Goal: Task Accomplishment & Management: Use online tool/utility

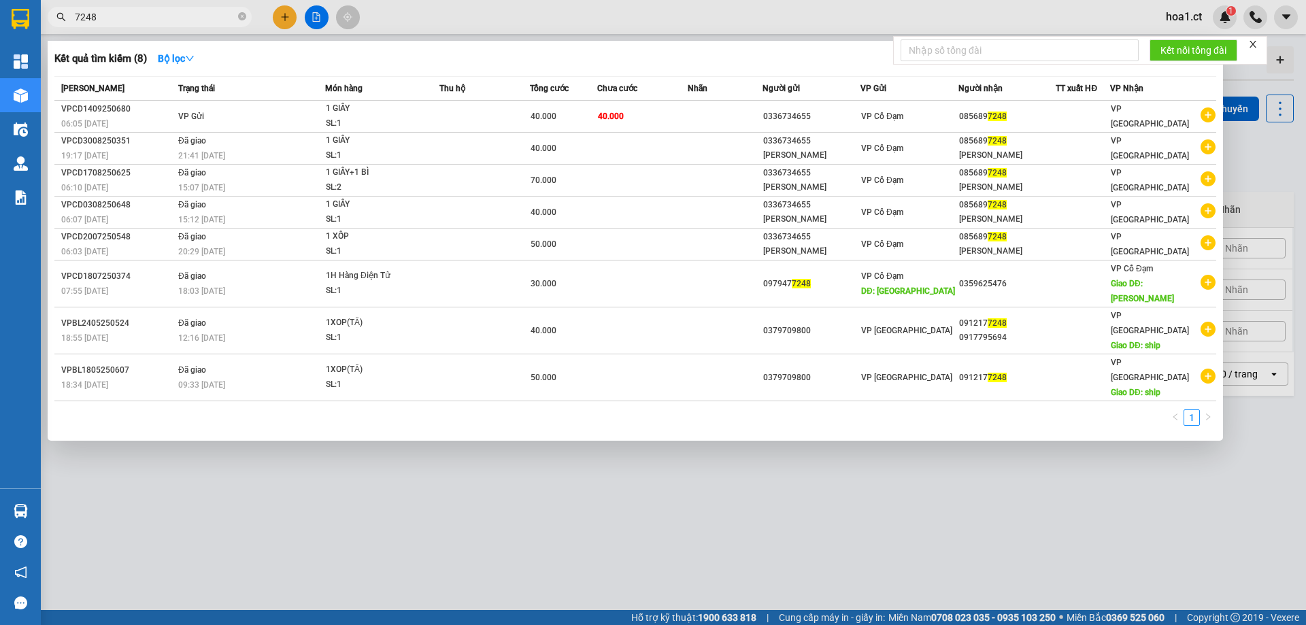
click at [227, 15] on input "7248" at bounding box center [155, 17] width 161 height 15
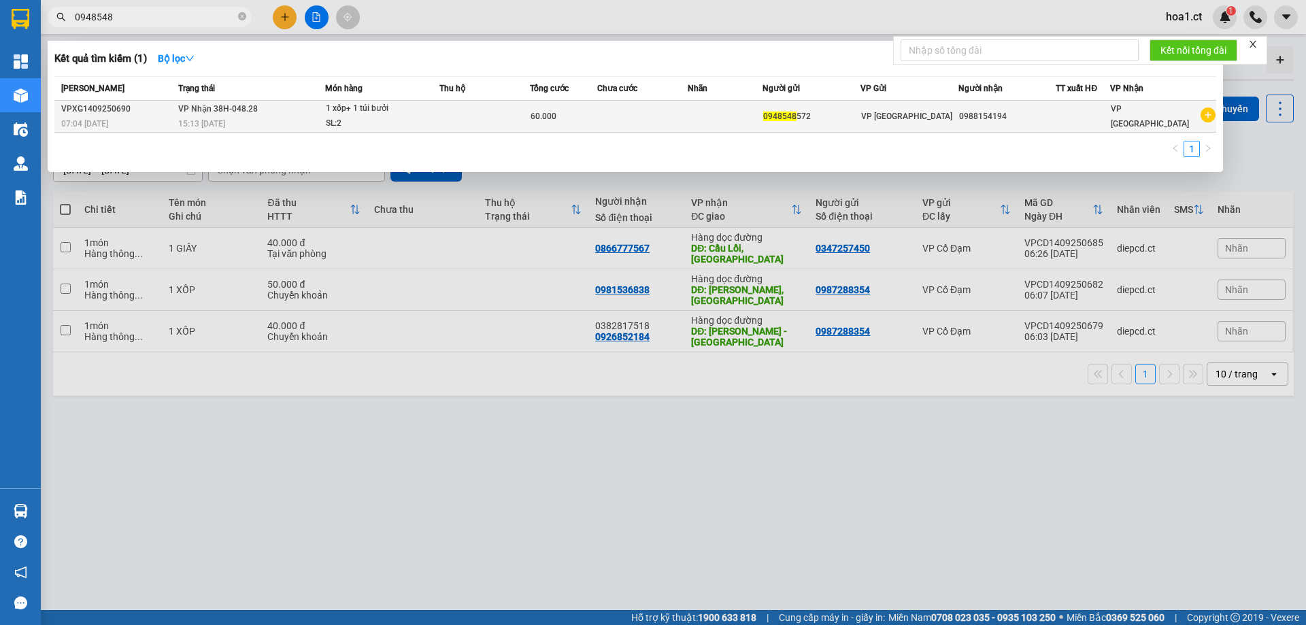
type input "0948548"
click at [783, 123] on div "0948548 572" at bounding box center [811, 116] width 97 height 14
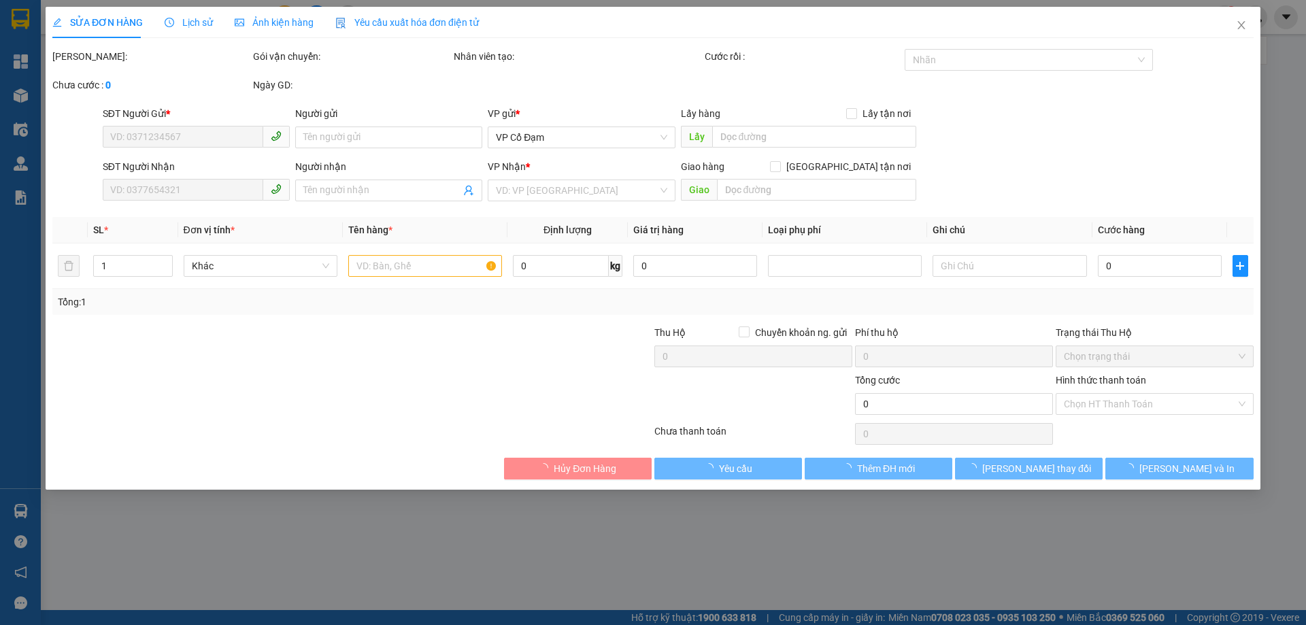
type input "0948548572"
type input "0988154194"
type input "60.000"
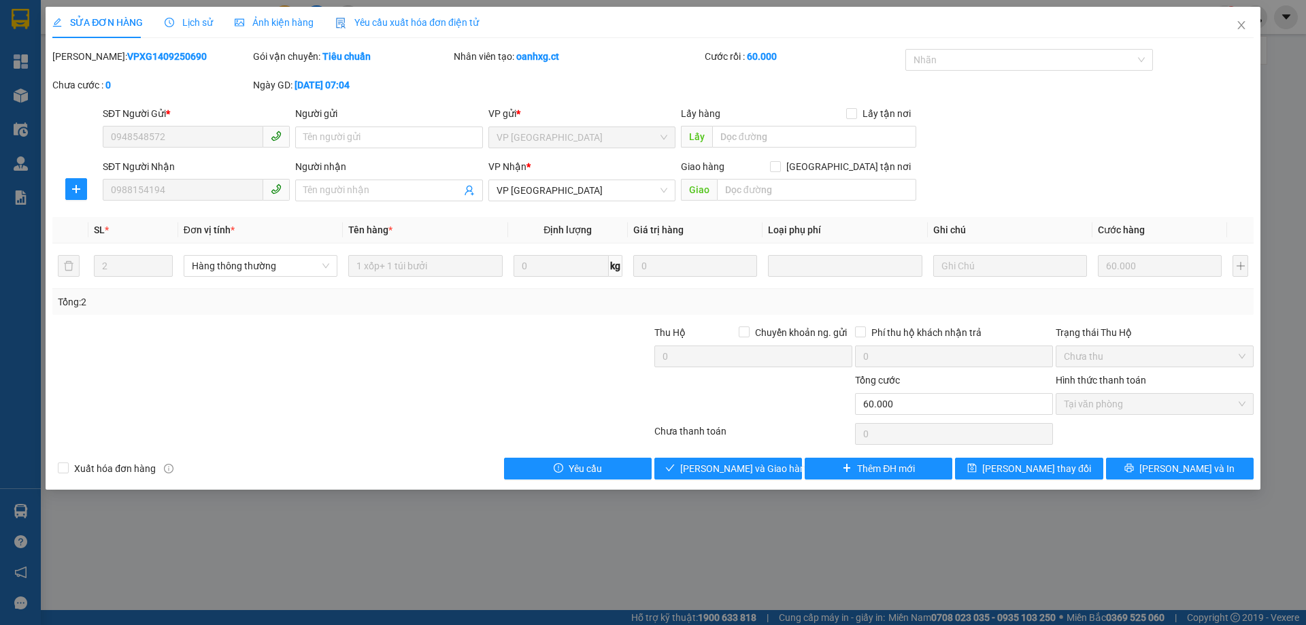
click at [183, 19] on span "Lịch sử" at bounding box center [189, 22] width 48 height 11
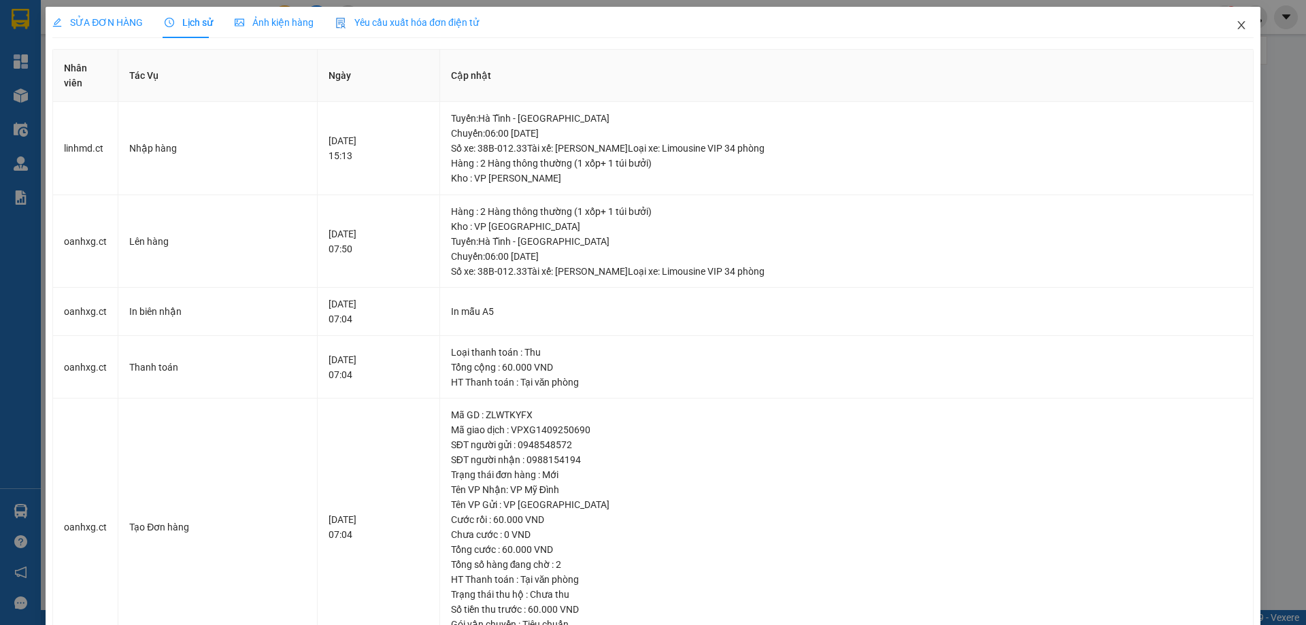
click at [1236, 22] on icon "close" at bounding box center [1241, 25] width 11 height 11
